Goal: Task Accomplishment & Management: Manage account settings

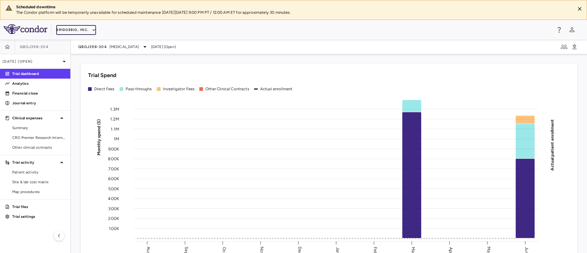
click at [91, 28] on icon "button" at bounding box center [94, 30] width 6 height 6
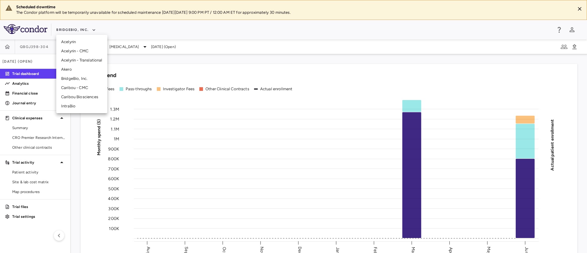
click at [67, 95] on li "Caribou Biosciences" at bounding box center [81, 96] width 51 height 9
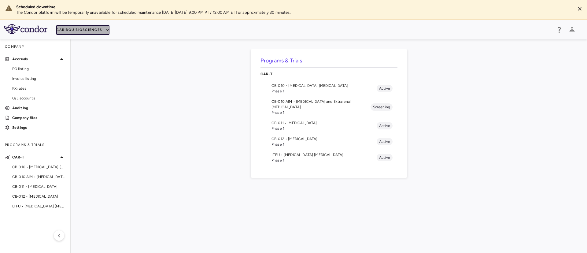
click at [105, 30] on icon "button" at bounding box center [108, 30] width 6 height 6
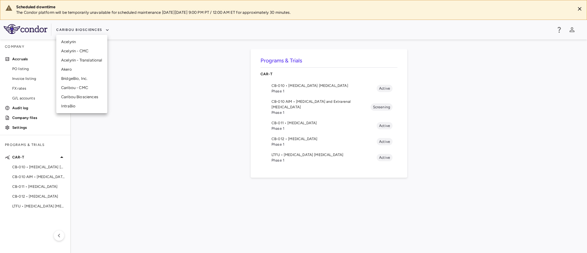
click at [85, 98] on li "Caribou Biosciences" at bounding box center [81, 96] width 51 height 9
click at [286, 120] on span "CB-011 • [MEDICAL_DATA]" at bounding box center [324, 123] width 105 height 6
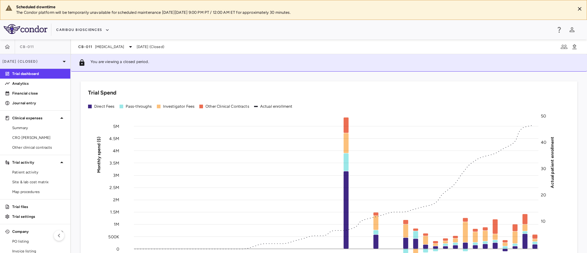
click at [61, 61] on icon at bounding box center [64, 61] width 7 height 7
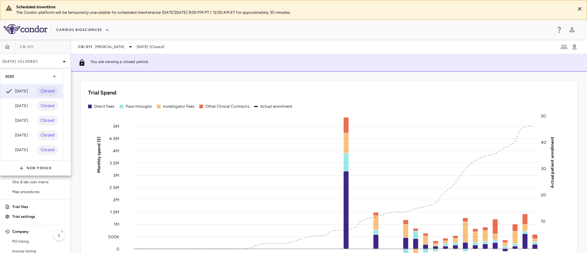
click at [224, 54] on div at bounding box center [293, 126] width 587 height 253
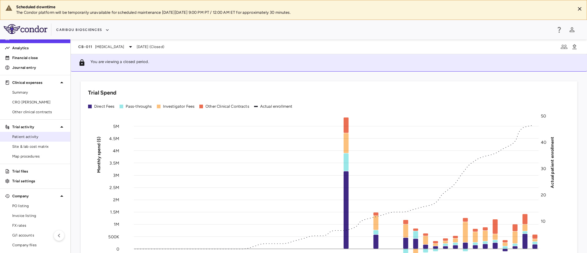
scroll to position [36, 0]
click at [24, 136] on span "Patient activity" at bounding box center [38, 137] width 53 height 6
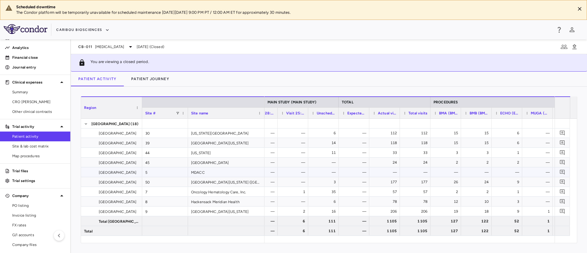
scroll to position [0, 1436]
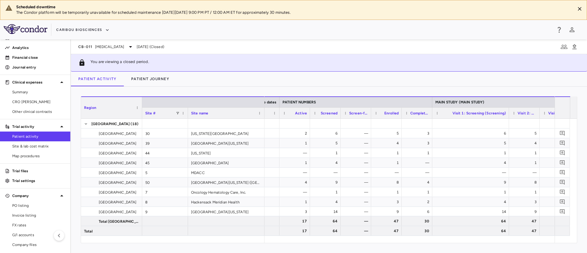
drag, startPoint x: 463, startPoint y: 113, endPoint x: 509, endPoint y: 114, distance: 46.2
click at [509, 114] on div at bounding box center [509, 113] width 2 height 11
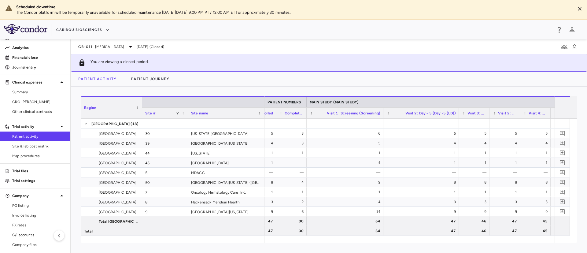
drag, startPoint x: 413, startPoint y: 112, endPoint x: 458, endPoint y: 116, distance: 45.1
click at [458, 116] on div at bounding box center [459, 113] width 2 height 11
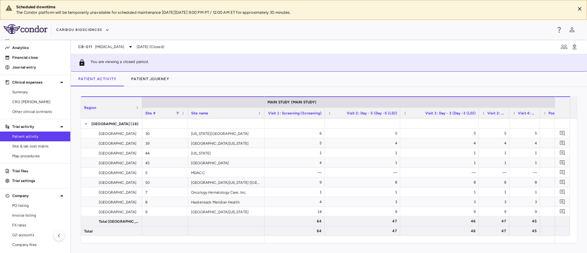
drag, startPoint x: 431, startPoint y: 113, endPoint x: 478, endPoint y: 116, distance: 47.8
click at [478, 116] on div at bounding box center [479, 113] width 2 height 11
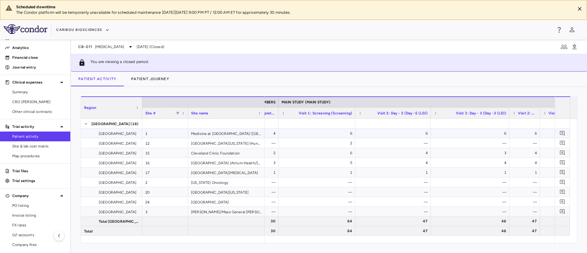
scroll to position [0, 352]
click at [105, 29] on icon "button" at bounding box center [108, 30] width 6 height 6
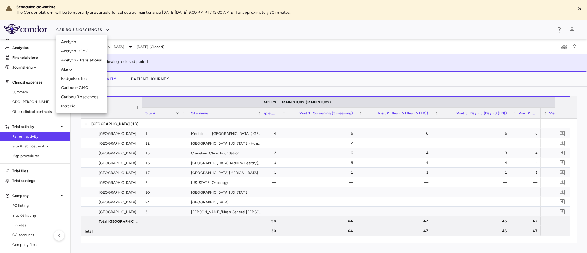
click at [19, 137] on div at bounding box center [293, 126] width 587 height 253
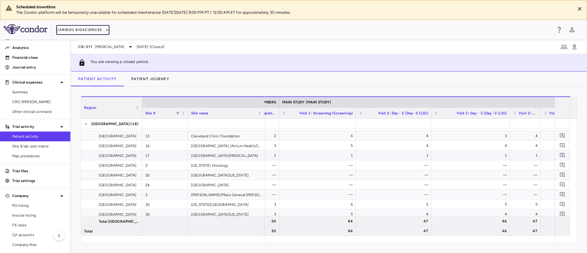
scroll to position [24, 0]
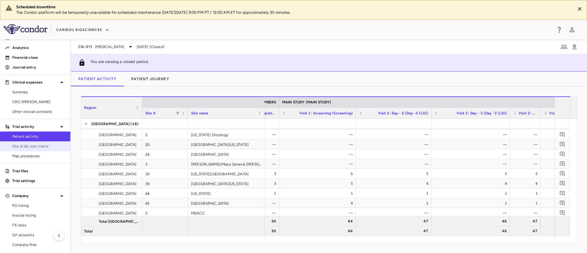
click at [41, 150] on link "Site & lab cost matrix" at bounding box center [35, 146] width 70 height 9
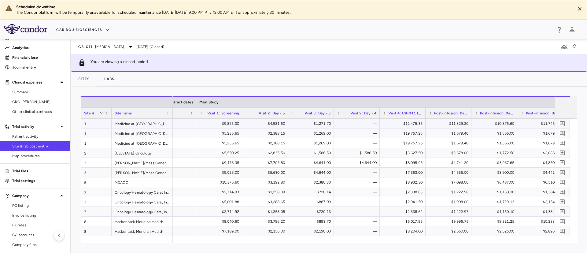
scroll to position [0, 672]
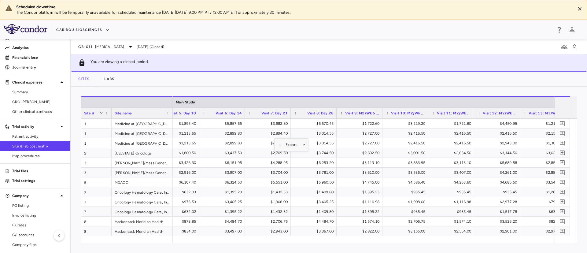
click at [278, 80] on div "Sites Labs" at bounding box center [329, 79] width 516 height 15
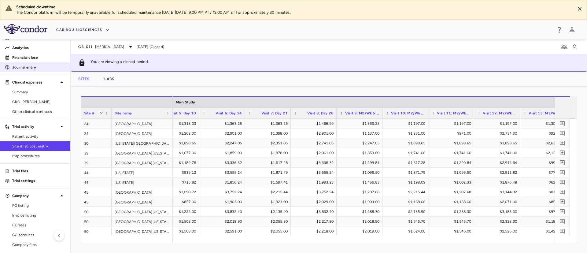
scroll to position [0, 0]
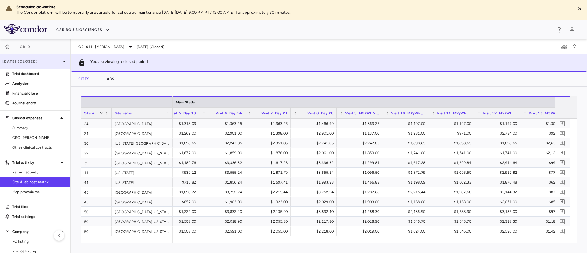
click at [48, 63] on p "[DATE] (Closed)" at bounding box center [31, 62] width 58 height 6
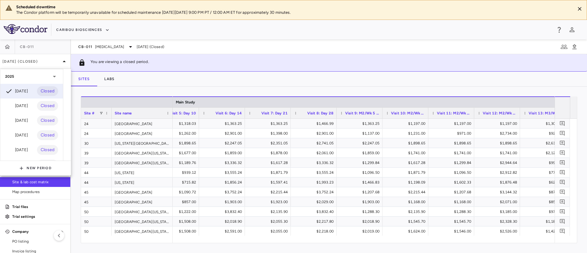
click at [401, 67] on div at bounding box center [293, 126] width 587 height 253
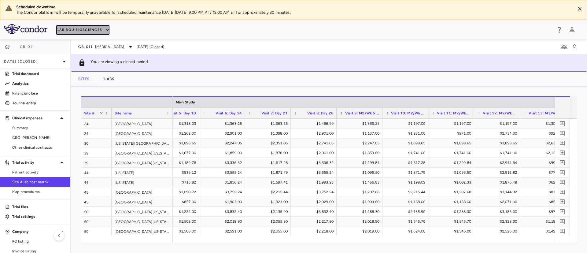
click at [105, 28] on icon "button" at bounding box center [108, 30] width 6 height 6
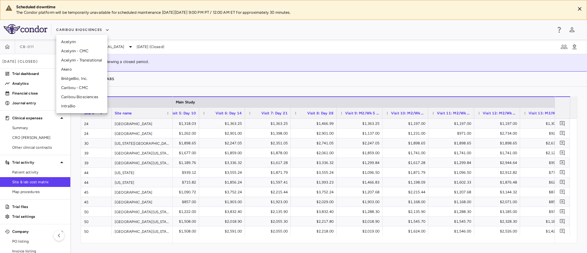
click at [75, 79] on li "BridgeBio, Inc." at bounding box center [81, 78] width 51 height 9
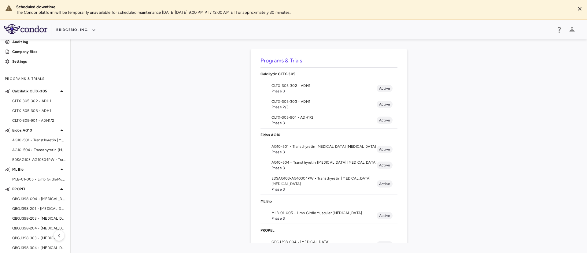
scroll to position [71, 0]
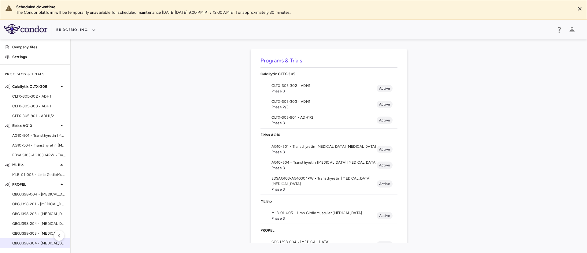
click at [28, 244] on span "QBGJ398-304 • [MEDICAL_DATA]" at bounding box center [38, 243] width 53 height 6
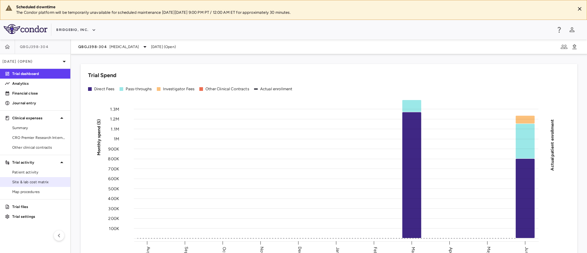
click at [35, 181] on span "Site & lab cost matrix" at bounding box center [38, 182] width 53 height 6
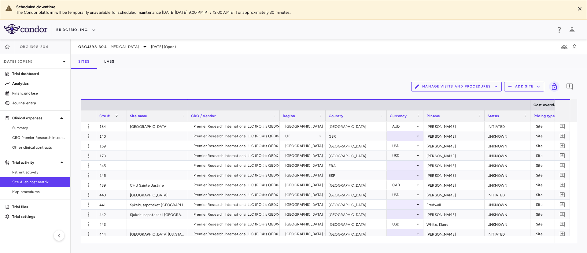
click at [536, 87] on button "Add Site" at bounding box center [525, 87] width 40 height 10
click at [476, 48] on div at bounding box center [293, 126] width 587 height 253
click at [532, 87] on button "Add Site" at bounding box center [525, 87] width 40 height 10
click at [516, 111] on li "Add new site" at bounding box center [526, 110] width 33 height 9
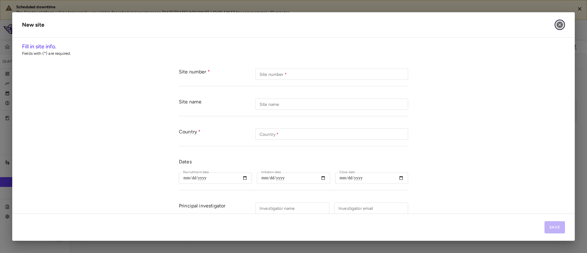
click at [561, 25] on icon "button" at bounding box center [560, 25] width 6 height 6
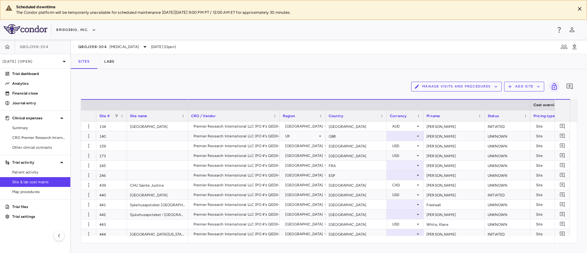
click at [535, 84] on button "Add Site" at bounding box center [525, 87] width 40 height 10
click at [519, 110] on li "Add new site" at bounding box center [526, 110] width 33 height 9
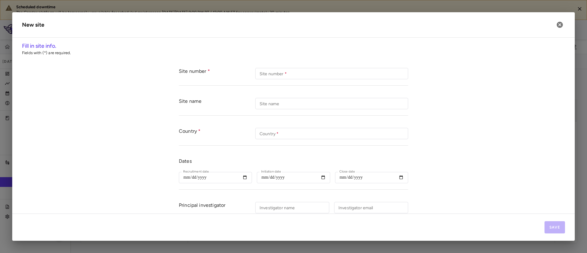
scroll to position [151, 0]
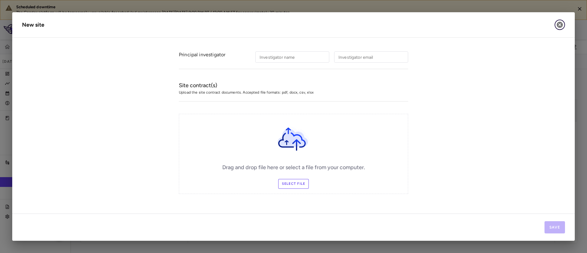
click at [560, 25] on icon "button" at bounding box center [560, 25] width 6 height 6
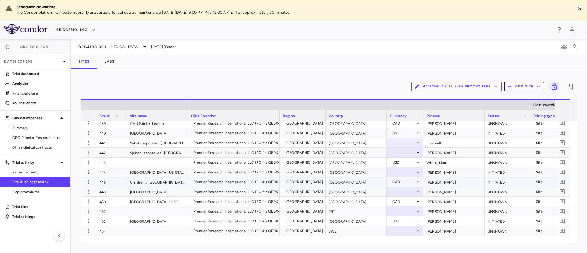
scroll to position [61, 0]
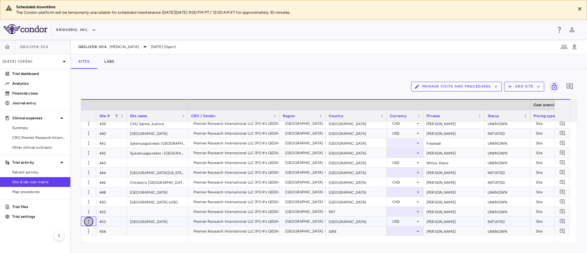
click at [91, 222] on icon "button" at bounding box center [89, 221] width 6 height 6
click at [57, 243] on div "Edit site" at bounding box center [64, 245] width 57 height 11
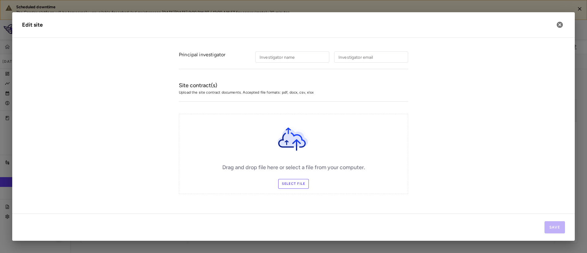
type input "***"
type input "**********"
type input "******"
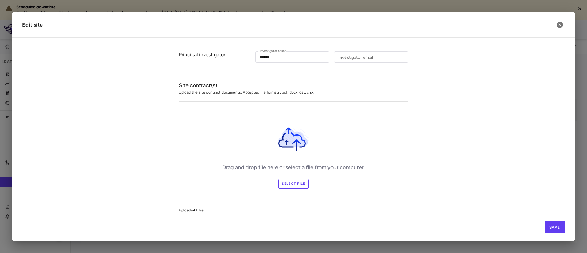
type input "******"
type input "**********"
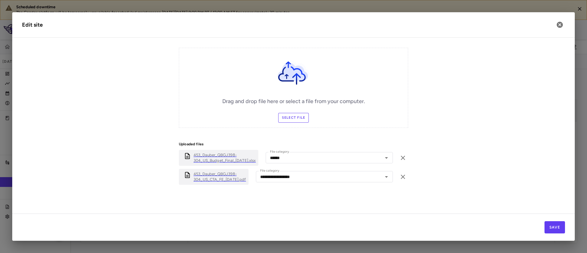
scroll to position [217, 0]
click at [562, 24] on icon "button" at bounding box center [560, 25] width 6 height 6
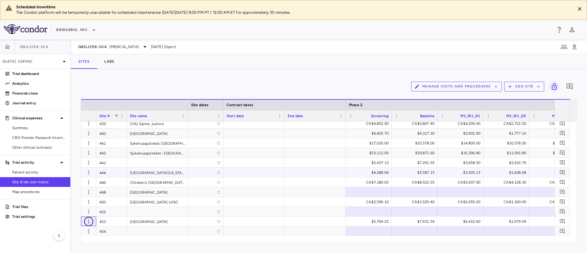
scroll to position [0, 536]
click at [93, 29] on icon "button" at bounding box center [94, 30] width 6 height 6
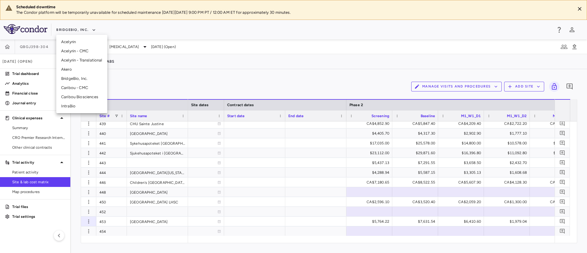
click at [234, 77] on div at bounding box center [293, 126] width 587 height 253
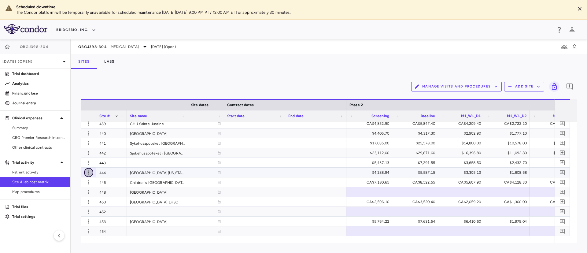
click at [89, 173] on icon "button" at bounding box center [89, 172] width 6 height 6
click at [89, 24] on div at bounding box center [293, 126] width 587 height 253
click at [89, 27] on button "BridgeBio, Inc." at bounding box center [76, 30] width 40 height 10
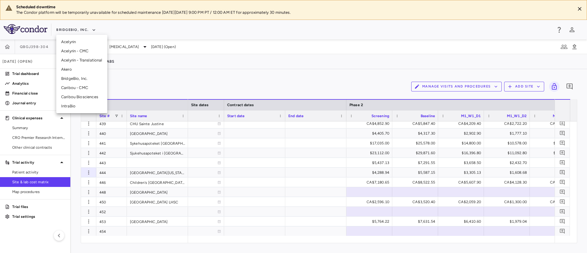
click at [79, 97] on li "Caribou Biosciences" at bounding box center [81, 96] width 51 height 9
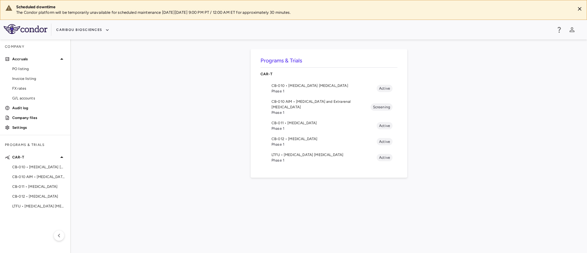
click at [293, 120] on span "CB-011 • [MEDICAL_DATA]" at bounding box center [324, 123] width 105 height 6
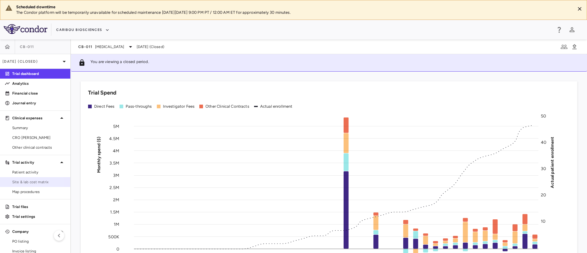
click at [27, 183] on span "Site & lab cost matrix" at bounding box center [38, 182] width 53 height 6
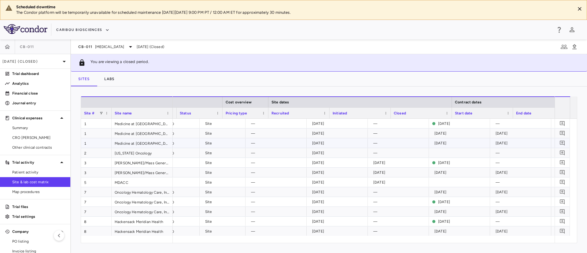
scroll to position [0, 321]
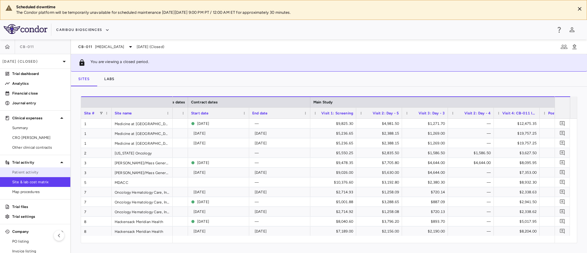
click at [20, 173] on span "Patient activity" at bounding box center [38, 172] width 53 height 6
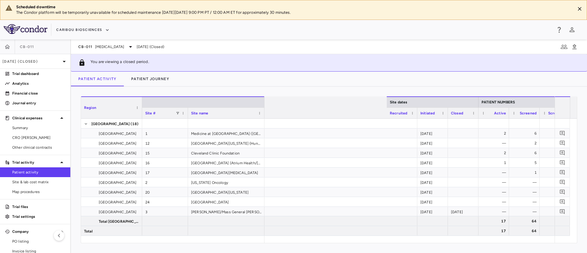
scroll to position [0, 314]
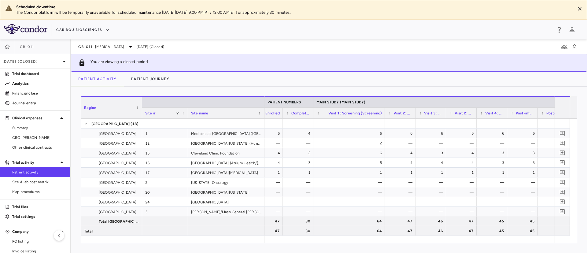
drag, startPoint x: 343, startPoint y: 114, endPoint x: 384, endPoint y: 121, distance: 41.6
click at [384, 121] on div "Region Site # Site name PATIENT NUMBERS MAIN STUDY (MAIN STUDY)" at bounding box center [329, 169] width 496 height 147
click at [24, 139] on span "CRO [PERSON_NAME]" at bounding box center [38, 138] width 53 height 6
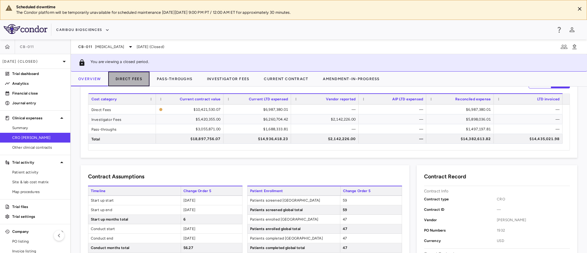
click at [129, 77] on button "Direct Fees" at bounding box center [128, 79] width 41 height 15
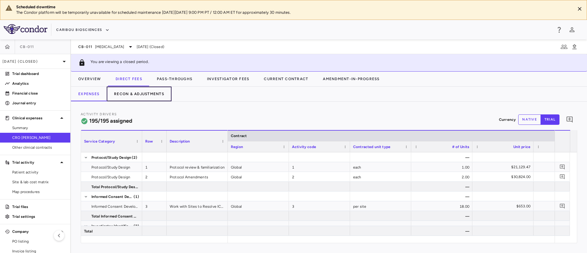
click at [142, 90] on button "Recon & Adjustments" at bounding box center [139, 94] width 65 height 15
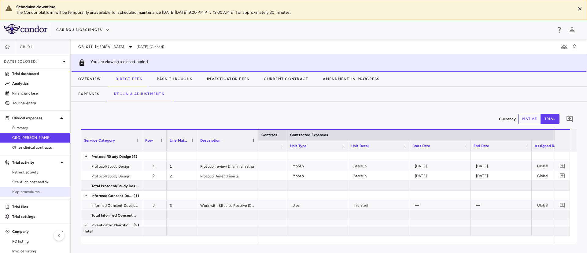
click at [23, 194] on span "Map procedures" at bounding box center [38, 192] width 53 height 6
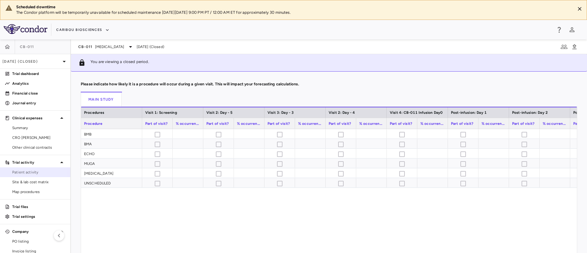
click at [33, 173] on span "Patient activity" at bounding box center [38, 172] width 53 height 6
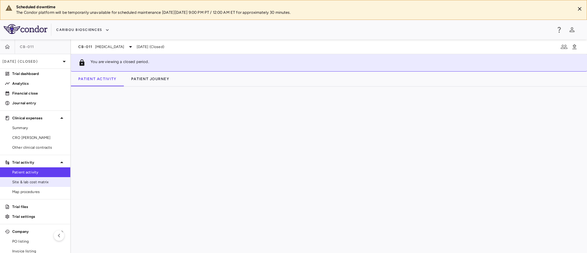
click at [26, 184] on span "Site & lab cost matrix" at bounding box center [38, 182] width 53 height 6
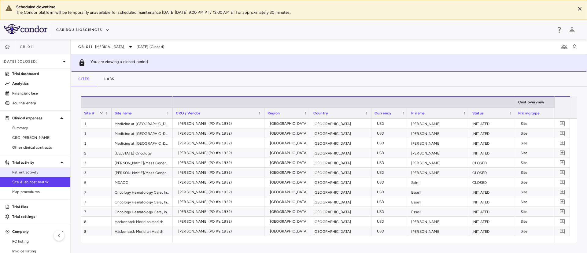
click at [22, 170] on span "Patient activity" at bounding box center [38, 172] width 53 height 6
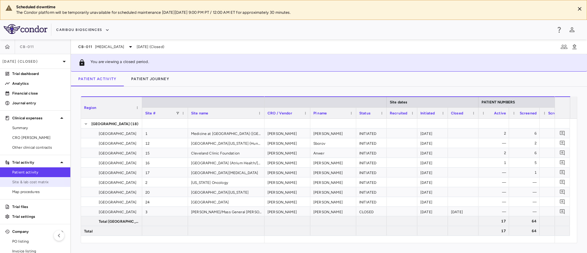
click at [20, 185] on link "Site & lab cost matrix" at bounding box center [35, 181] width 70 height 9
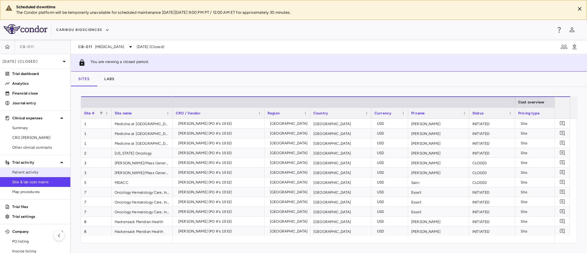
click at [22, 173] on span "Patient activity" at bounding box center [38, 172] width 53 height 6
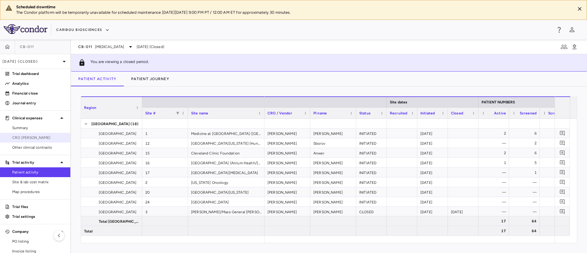
click at [22, 139] on span "CRO [PERSON_NAME]" at bounding box center [38, 138] width 53 height 6
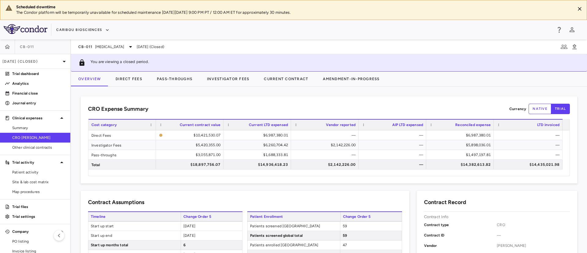
click at [278, 126] on span "Current LTD expensed" at bounding box center [268, 125] width 39 height 4
click at [277, 123] on span "Current LTD expensed" at bounding box center [268, 125] width 39 height 4
click at [94, 33] on button "Caribou Biosciences" at bounding box center [82, 30] width 53 height 10
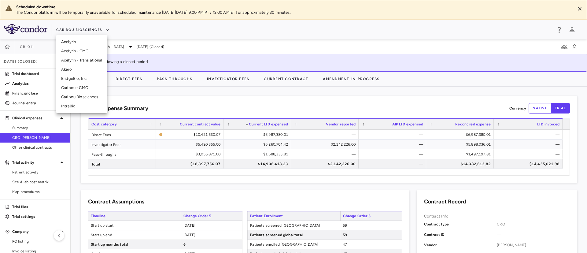
click at [73, 79] on li "BridgeBio, Inc." at bounding box center [81, 78] width 51 height 9
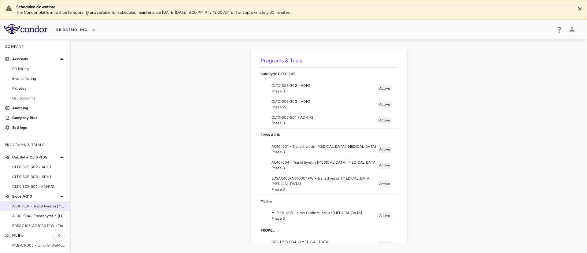
scroll to position [71, 0]
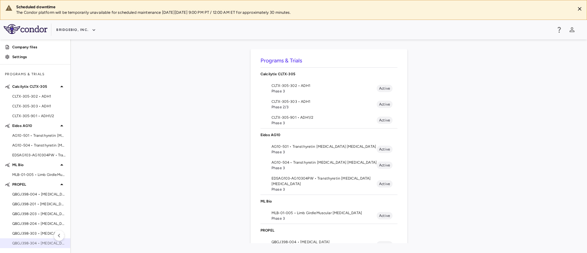
click at [24, 245] on span "QBGJ398-304 • [MEDICAL_DATA]" at bounding box center [38, 243] width 53 height 6
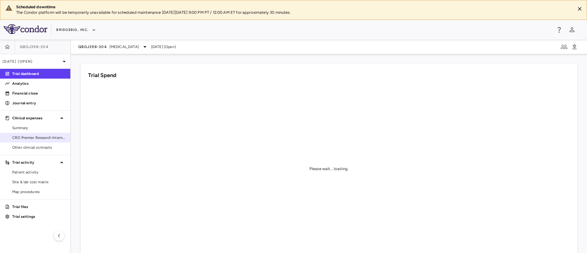
click at [22, 136] on span "CRO Premier Research International LLC" at bounding box center [38, 138] width 53 height 6
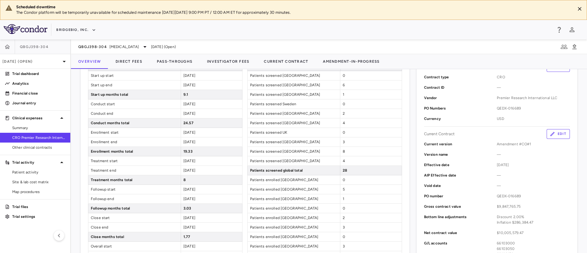
scroll to position [134, 0]
click at [551, 131] on button "Edit" at bounding box center [558, 135] width 23 height 10
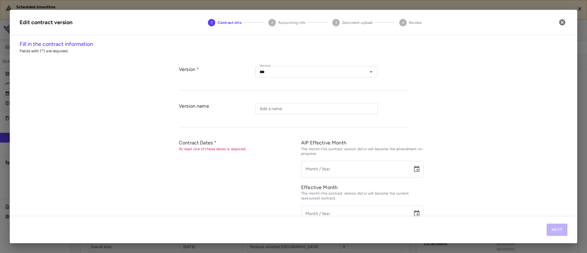
type input "*********"
type input "**********"
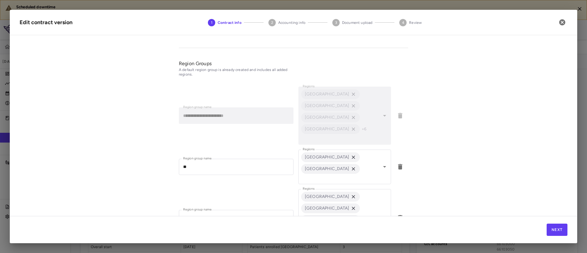
scroll to position [361, 0]
click at [560, 229] on button "Next" at bounding box center [557, 230] width 21 height 12
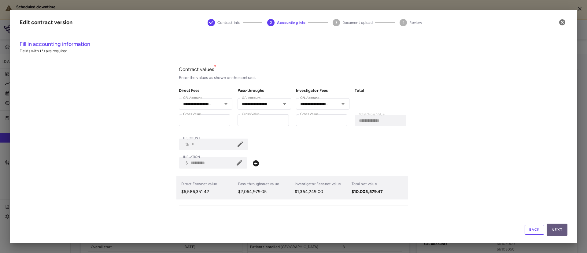
click at [557, 228] on button "Next" at bounding box center [557, 230] width 21 height 12
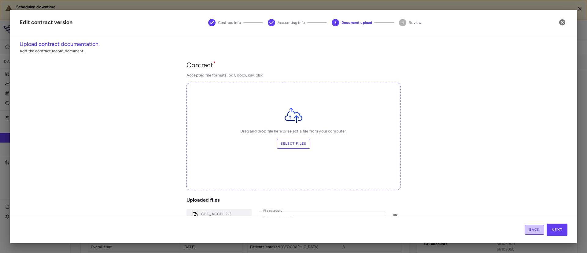
click at [532, 233] on button "Back" at bounding box center [535, 230] width 20 height 10
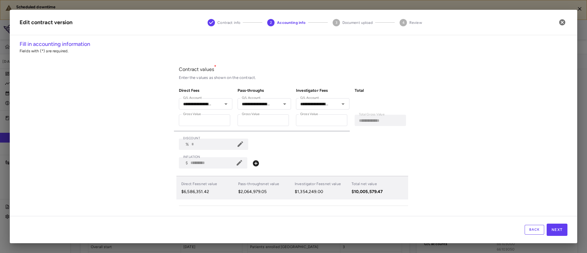
scroll to position [0, 0]
click at [554, 228] on button "Next" at bounding box center [557, 230] width 21 height 12
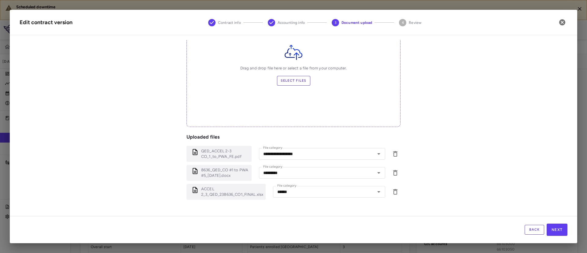
scroll to position [75, 0]
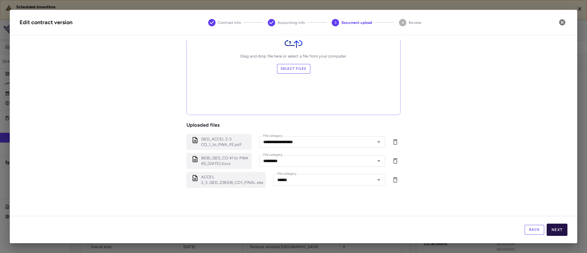
click at [553, 232] on button "Next" at bounding box center [557, 230] width 21 height 12
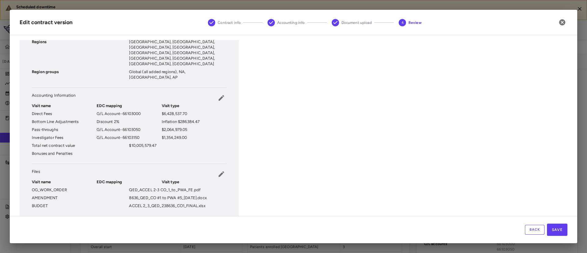
scroll to position [0, 0]
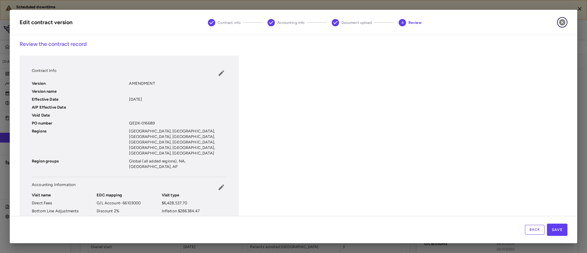
click at [562, 23] on icon "button" at bounding box center [562, 22] width 7 height 7
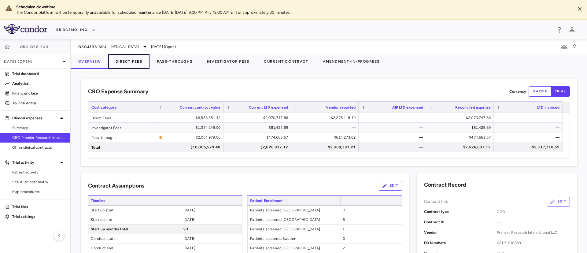
click at [130, 62] on button "Direct Fees" at bounding box center [128, 61] width 41 height 15
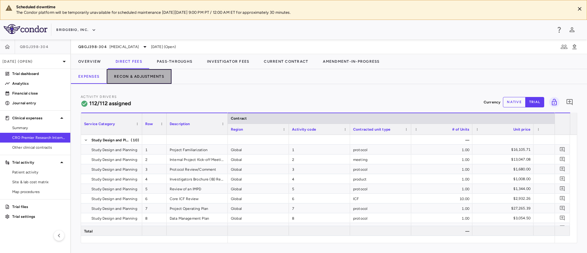
click at [132, 76] on button "Recon & Adjustments" at bounding box center [139, 76] width 65 height 15
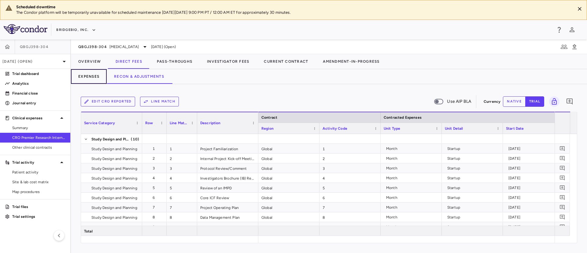
click at [87, 75] on button "Expenses" at bounding box center [89, 76] width 36 height 15
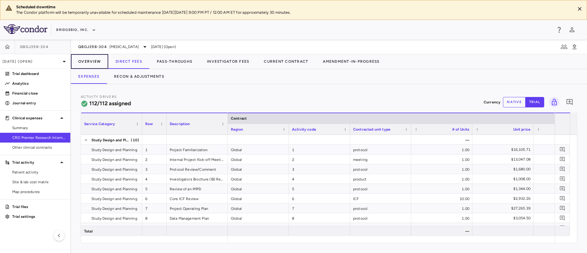
click at [92, 61] on button "Overview" at bounding box center [89, 61] width 37 height 15
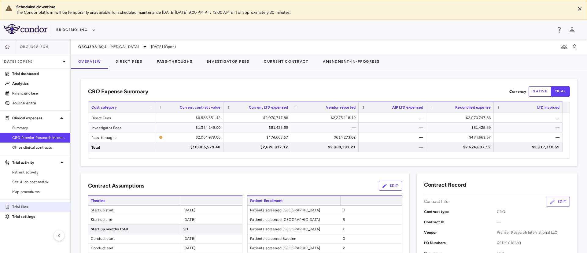
click at [17, 207] on p "Trial files" at bounding box center [38, 207] width 53 height 6
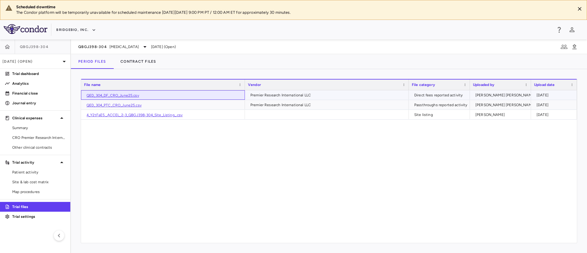
click at [110, 95] on link "QED_304_DF_CRO_June25.csv" at bounding box center [113, 95] width 53 height 4
click at [26, 138] on span "CRO Premier Research International LLC" at bounding box center [38, 138] width 53 height 6
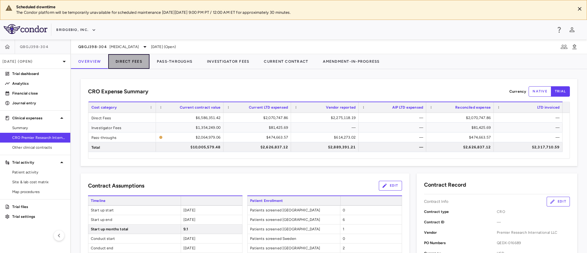
click at [128, 59] on button "Direct Fees" at bounding box center [128, 61] width 41 height 15
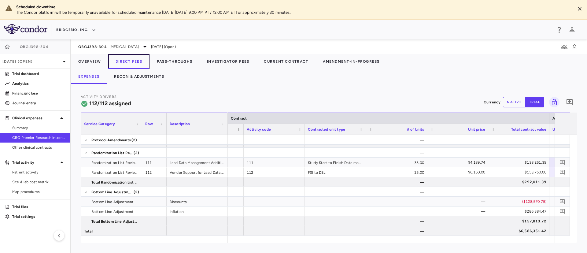
scroll to position [0, 81]
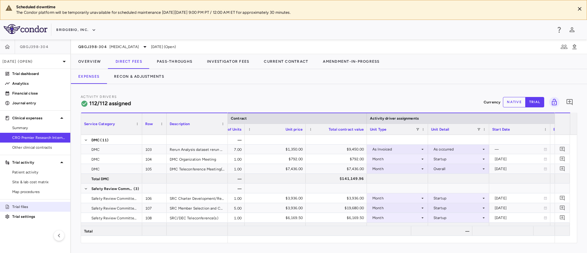
click at [16, 207] on p "Trial files" at bounding box center [38, 207] width 53 height 6
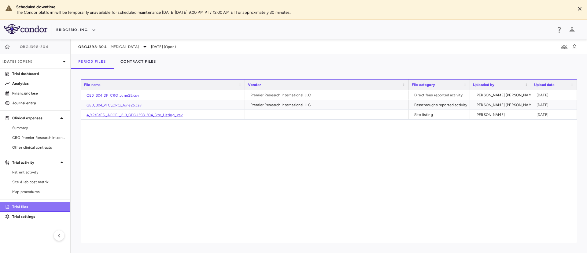
click at [23, 205] on p "Trial files" at bounding box center [38, 207] width 53 height 6
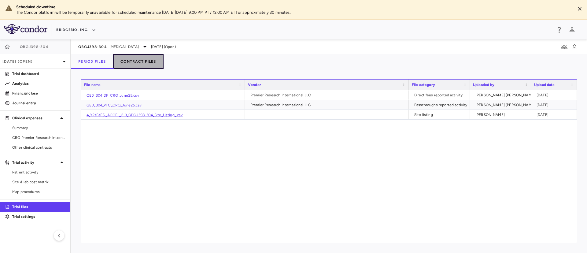
click at [151, 60] on button "Contract Files" at bounding box center [138, 61] width 50 height 15
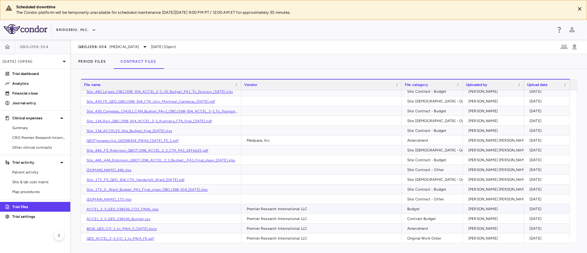
click at [124, 208] on link "ACCEL_2_3_QED_238636_CO1_FINAL.xlsx" at bounding box center [123, 209] width 72 height 4
click at [86, 61] on button "Period Files" at bounding box center [92, 61] width 42 height 15
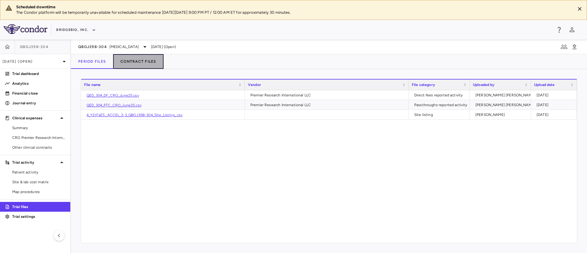
click at [131, 62] on button "Contract Files" at bounding box center [138, 61] width 50 height 15
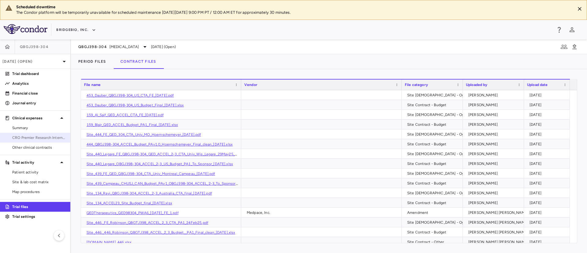
click at [24, 137] on span "CRO Premier Research International LLC" at bounding box center [38, 138] width 53 height 6
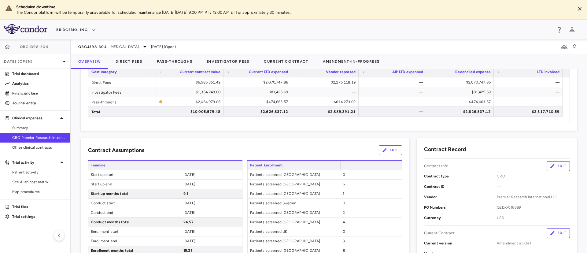
scroll to position [35, 0]
click at [127, 61] on button "Direct Fees" at bounding box center [128, 61] width 41 height 15
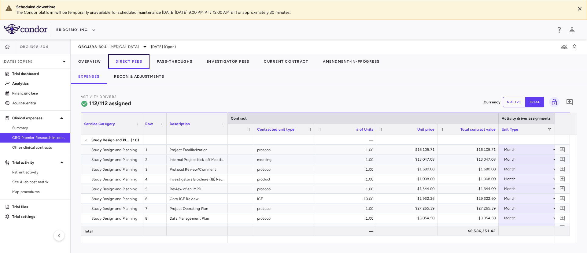
scroll to position [0, 128]
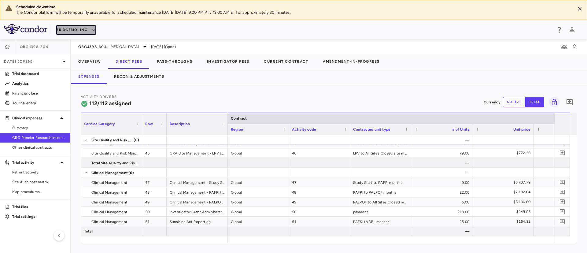
click at [95, 27] on icon "button" at bounding box center [94, 30] width 6 height 6
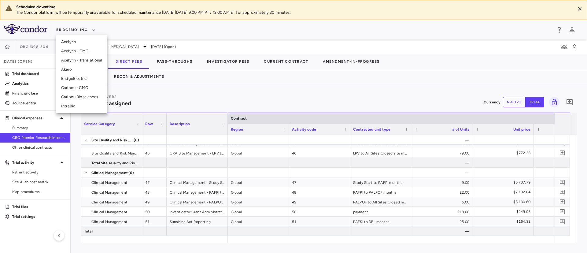
click at [87, 98] on li "Caribou Biosciences" at bounding box center [81, 96] width 51 height 9
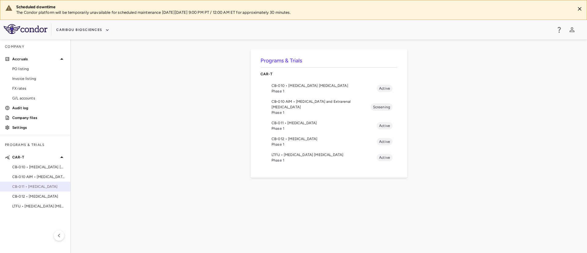
click at [31, 187] on span "CB-011 • [MEDICAL_DATA]" at bounding box center [38, 187] width 53 height 6
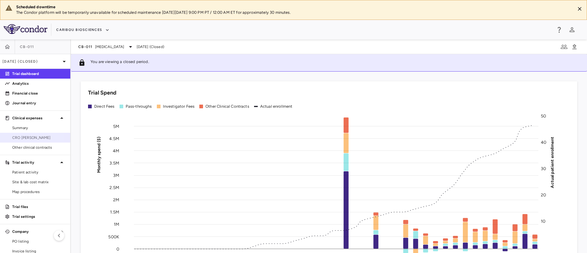
click at [27, 137] on span "CRO [PERSON_NAME]" at bounding box center [38, 138] width 53 height 6
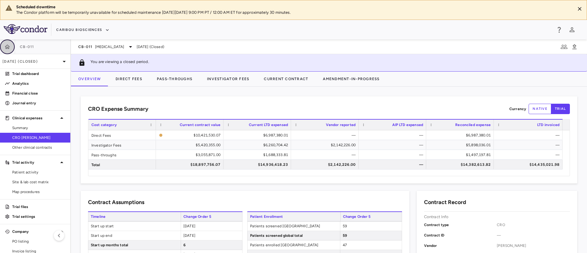
click at [8, 47] on icon "button" at bounding box center [7, 46] width 5 height 4
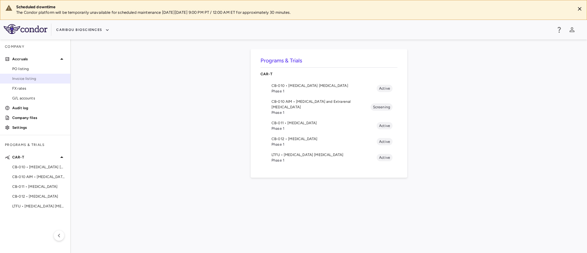
click at [22, 81] on link "Invoice listing" at bounding box center [35, 78] width 70 height 9
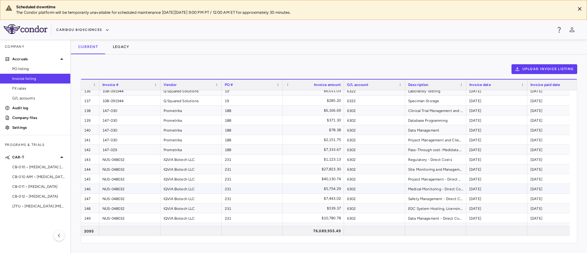
scroll to position [1331, 0]
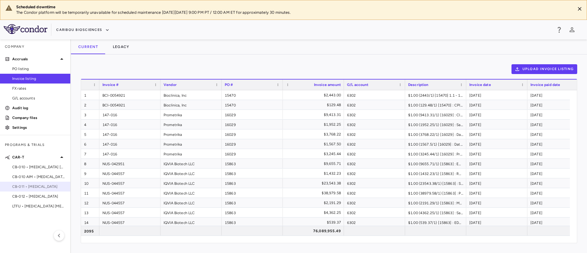
click at [23, 188] on span "CB-011 • [MEDICAL_DATA]" at bounding box center [38, 187] width 53 height 6
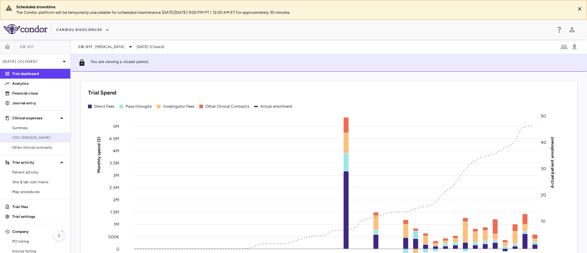
click at [9, 133] on link "CRO [PERSON_NAME]" at bounding box center [35, 137] width 70 height 9
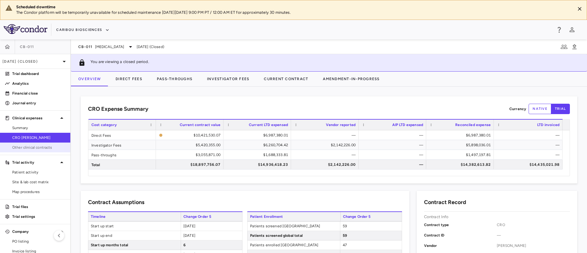
click at [31, 144] on link "Other clinical contracts" at bounding box center [35, 147] width 70 height 9
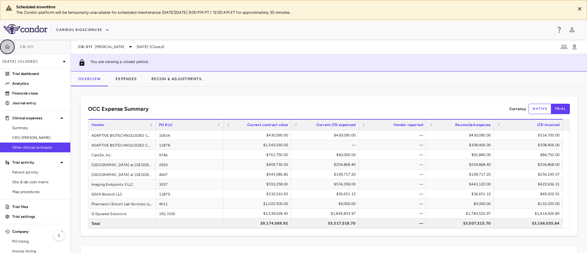
click at [8, 43] on button "button" at bounding box center [7, 46] width 15 height 15
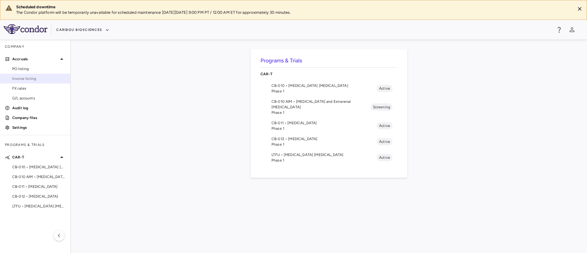
click at [30, 80] on span "Invoice listing" at bounding box center [38, 79] width 53 height 6
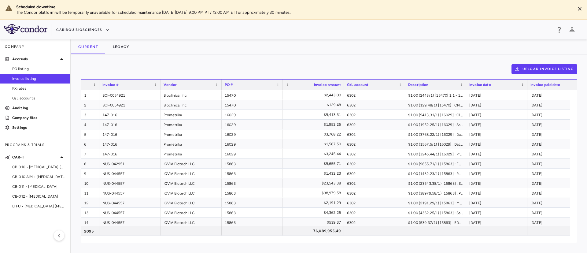
scroll to position [0, 263]
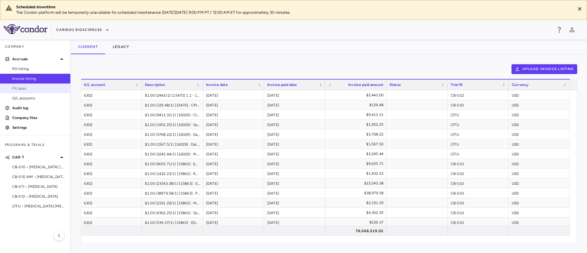
click at [21, 85] on link "FX rates" at bounding box center [35, 88] width 70 height 9
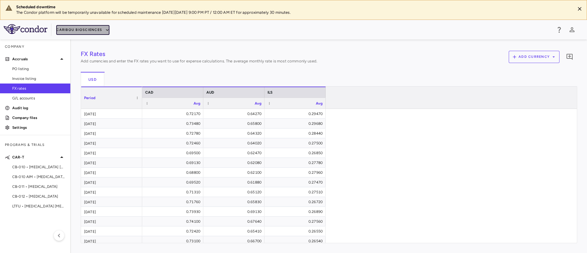
click at [106, 30] on icon "button" at bounding box center [108, 30] width 6 height 6
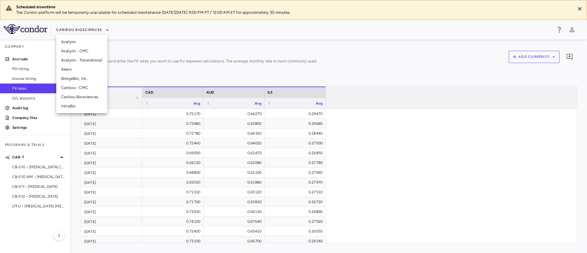
click at [387, 157] on div at bounding box center [293, 126] width 587 height 253
